Goal: Navigation & Orientation: Find specific page/section

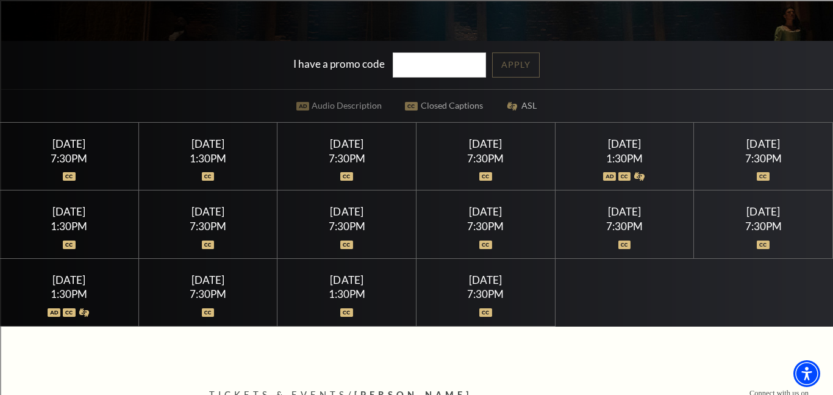
scroll to position [268, 0]
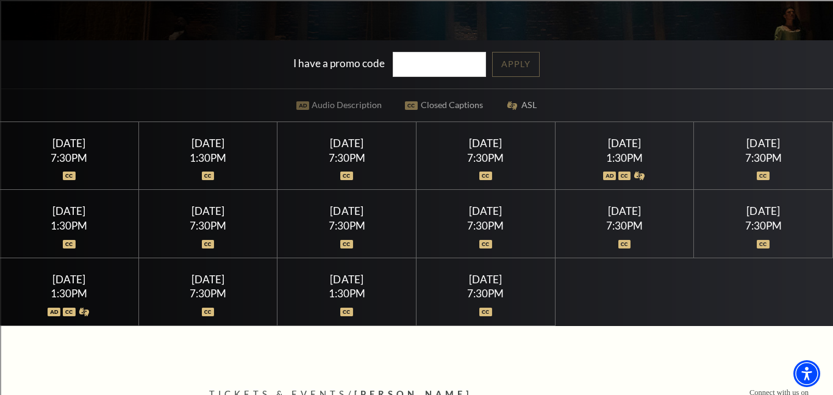
click at [65, 175] on img at bounding box center [69, 175] width 13 height 9
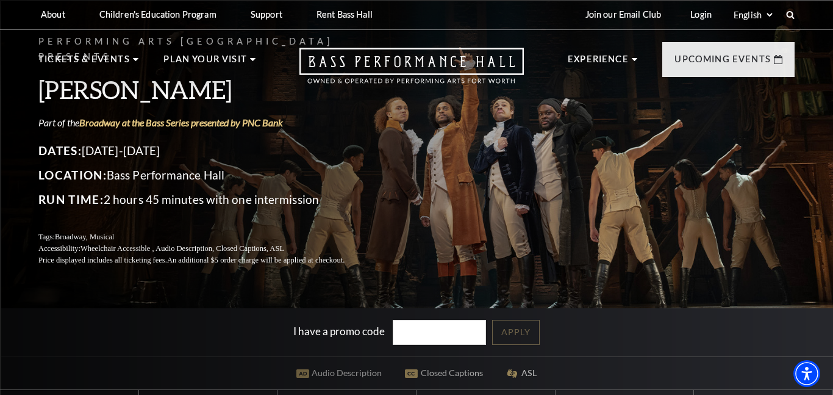
scroll to position [0, 0]
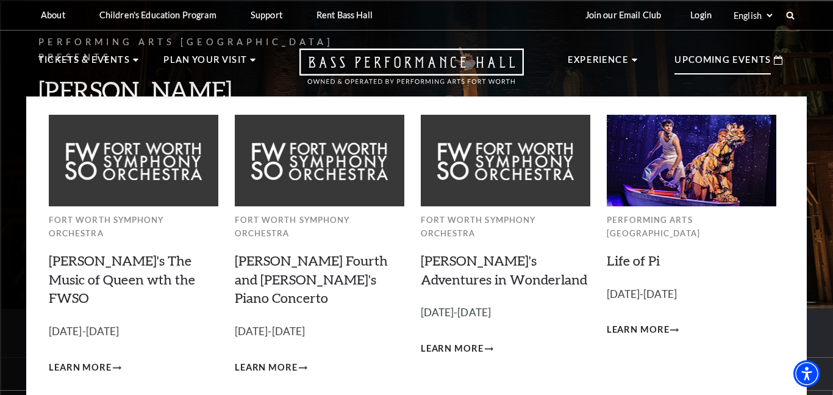
click at [723, 65] on p "Upcoming Events" at bounding box center [723, 63] width 96 height 22
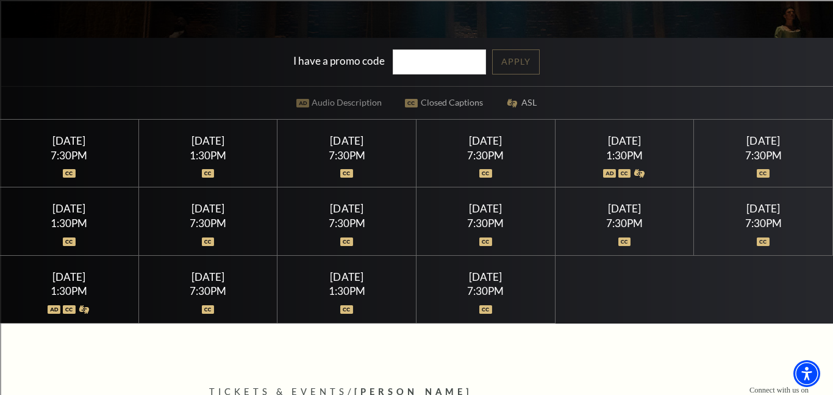
scroll to position [317, 0]
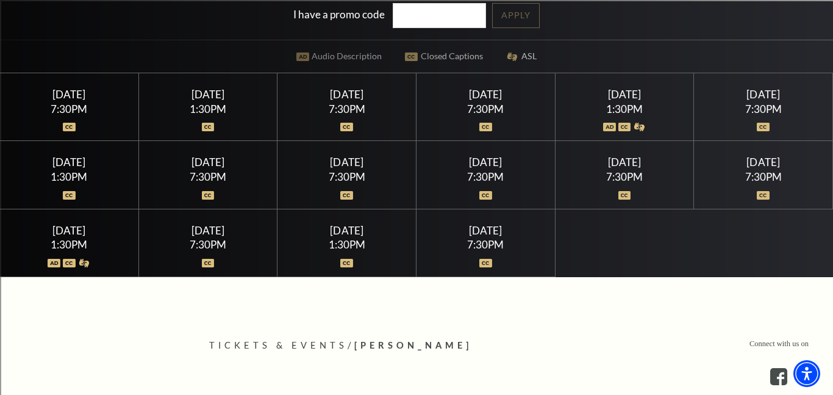
click at [493, 122] on div at bounding box center [485, 120] width 109 height 12
